Goal: Task Accomplishment & Management: Manage account settings

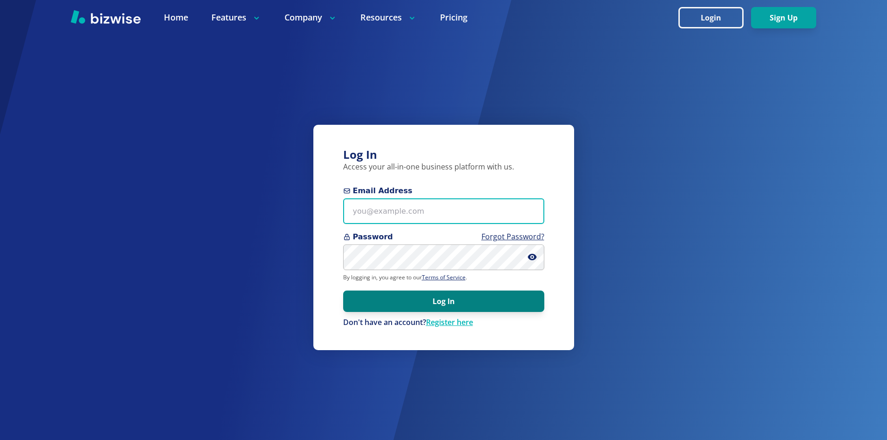
type input "[EMAIL_ADDRESS][DOMAIN_NAME]"
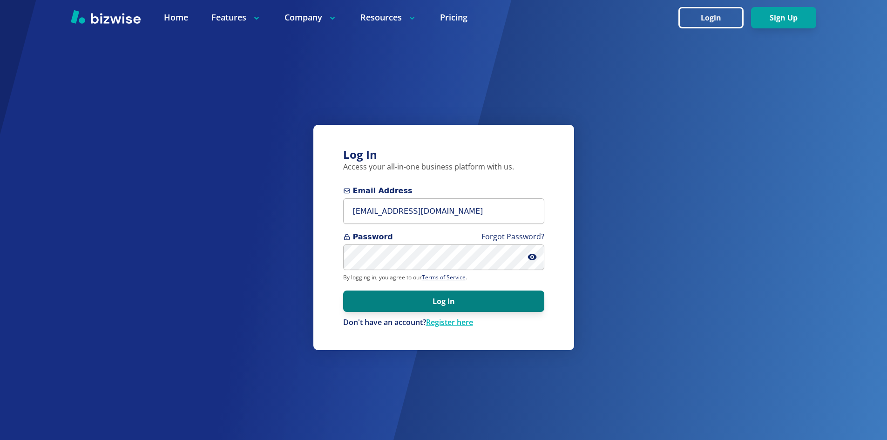
click at [425, 305] on button "Log In" at bounding box center [443, 301] width 201 height 21
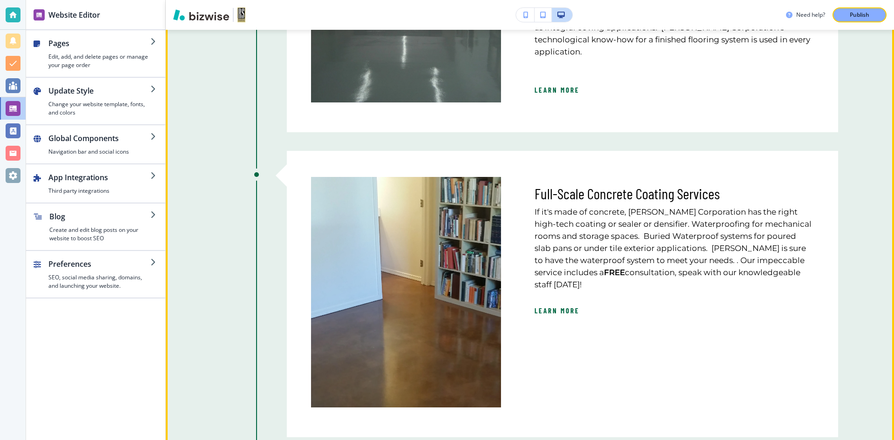
scroll to position [978, 0]
